Goal: Task Accomplishment & Management: Complete application form

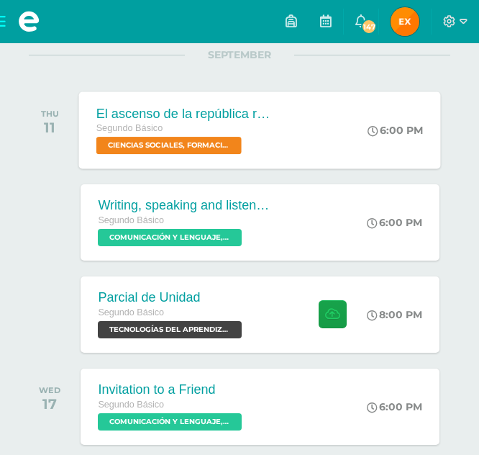
scroll to position [195, 0]
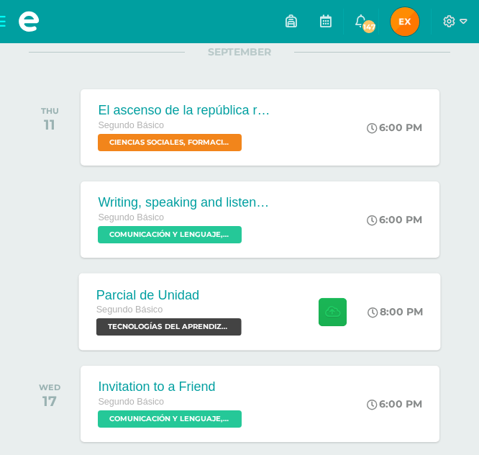
click at [328, 317] on icon at bounding box center [333, 311] width 15 height 12
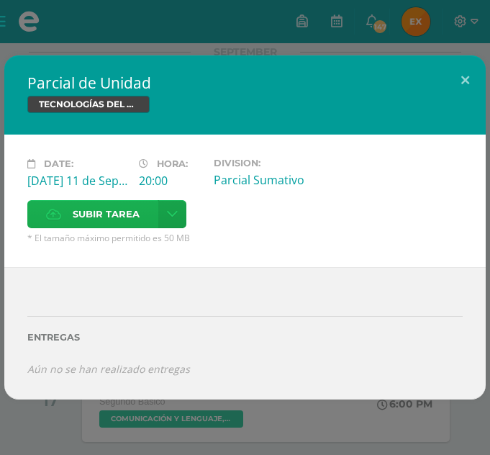
click at [92, 207] on span "Subir tarea" at bounding box center [106, 214] width 67 height 27
click at [0, 0] on input "Subir tarea" at bounding box center [0, 0] width 0 height 0
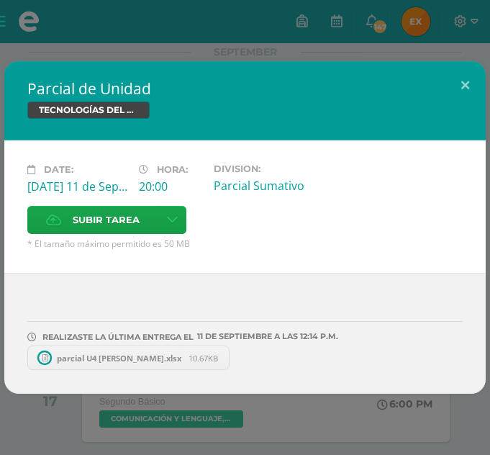
click at [72, 355] on span "parcial U4 [PERSON_NAME].xlsx" at bounding box center [119, 357] width 139 height 11
click at [124, 355] on span "parcial U4 [PERSON_NAME].xlsx" at bounding box center [119, 357] width 139 height 11
click at [228, 357] on icon at bounding box center [230, 357] width 6 height 10
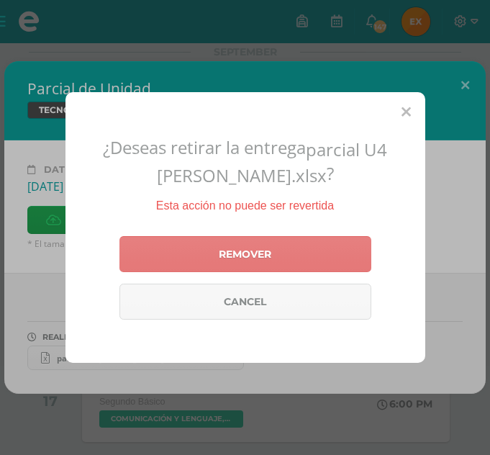
click at [231, 259] on link "Remover" at bounding box center [245, 254] width 252 height 36
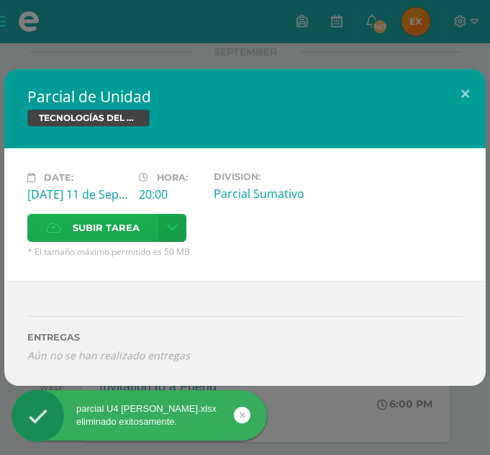
click at [130, 231] on span "Subir tarea" at bounding box center [106, 227] width 67 height 27
click at [0, 0] on input "Subir tarea" at bounding box center [0, 0] width 0 height 0
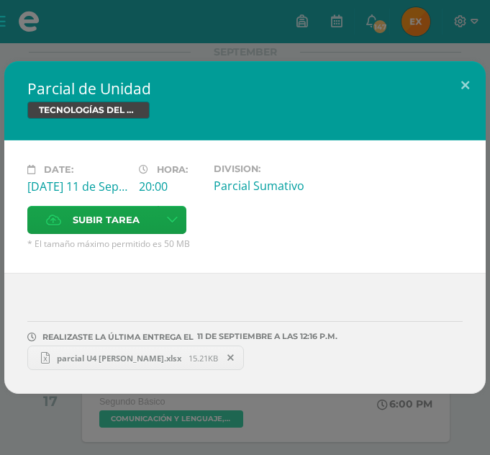
click at [137, 360] on span "parcial U4 [PERSON_NAME].xlsx" at bounding box center [119, 357] width 139 height 11
click at [464, 80] on button at bounding box center [464, 85] width 41 height 49
